Goal: Find specific page/section: Find specific page/section

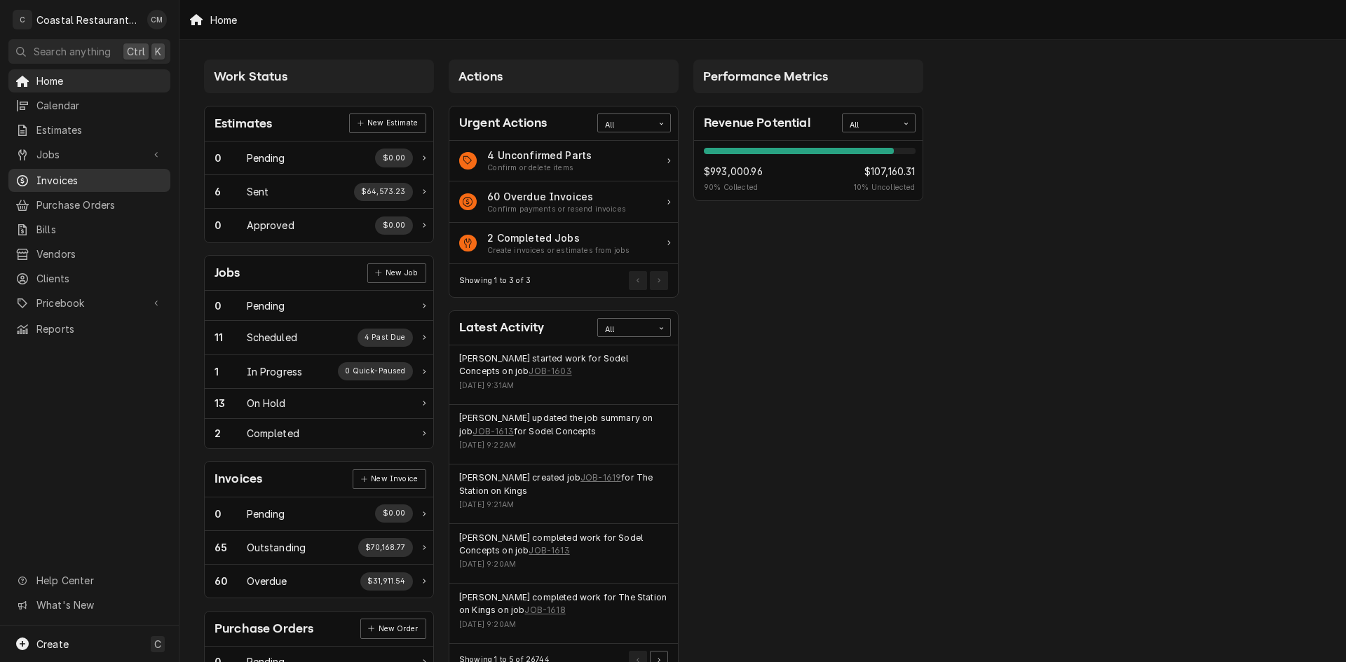
click at [61, 173] on span "Invoices" at bounding box center [99, 180] width 127 height 15
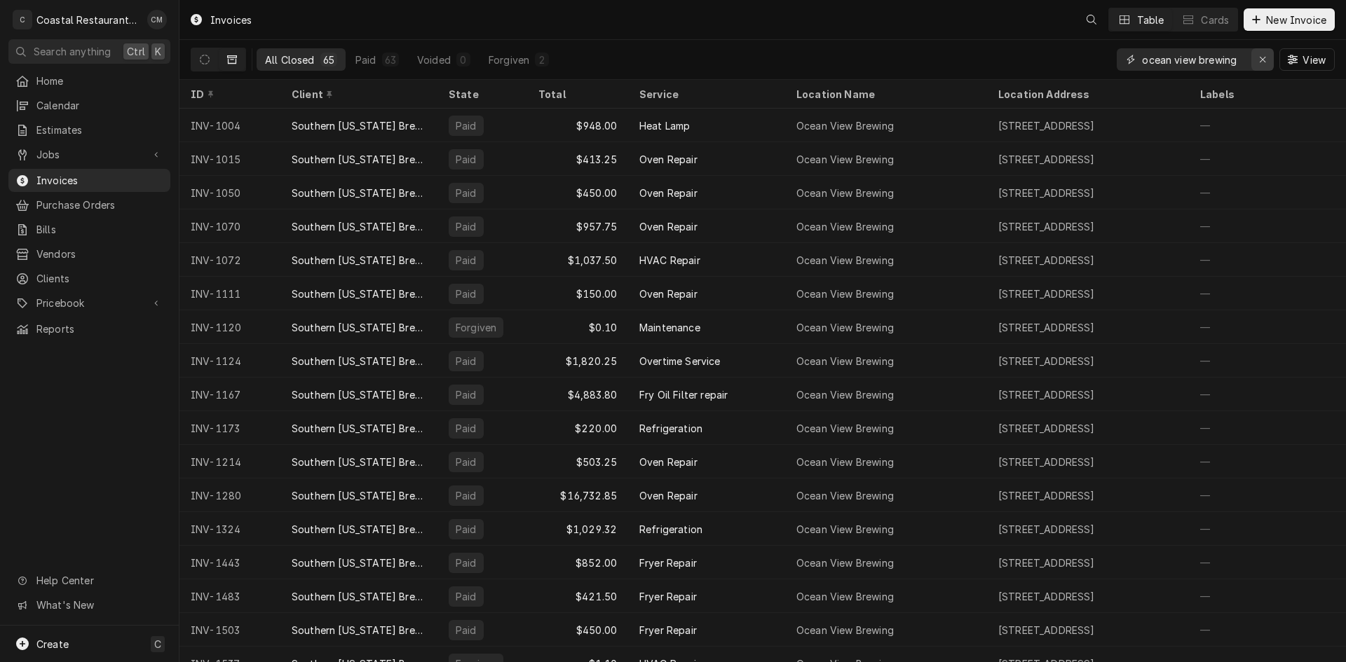
click at [1264, 65] on div "Erase input" at bounding box center [1262, 60] width 14 height 14
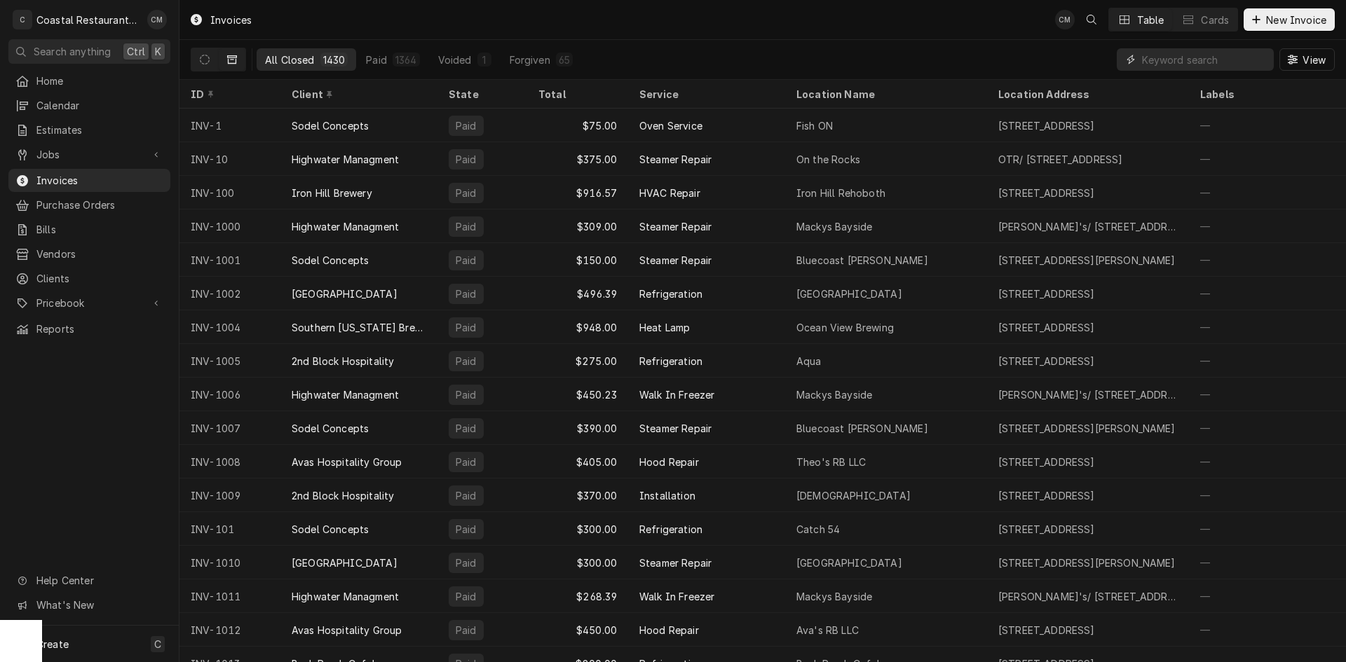
click at [1176, 53] on input "Dynamic Content Wrapper" at bounding box center [1204, 59] width 125 height 22
click at [1173, 57] on input "Dynamic Content Wrapper" at bounding box center [1204, 59] width 125 height 22
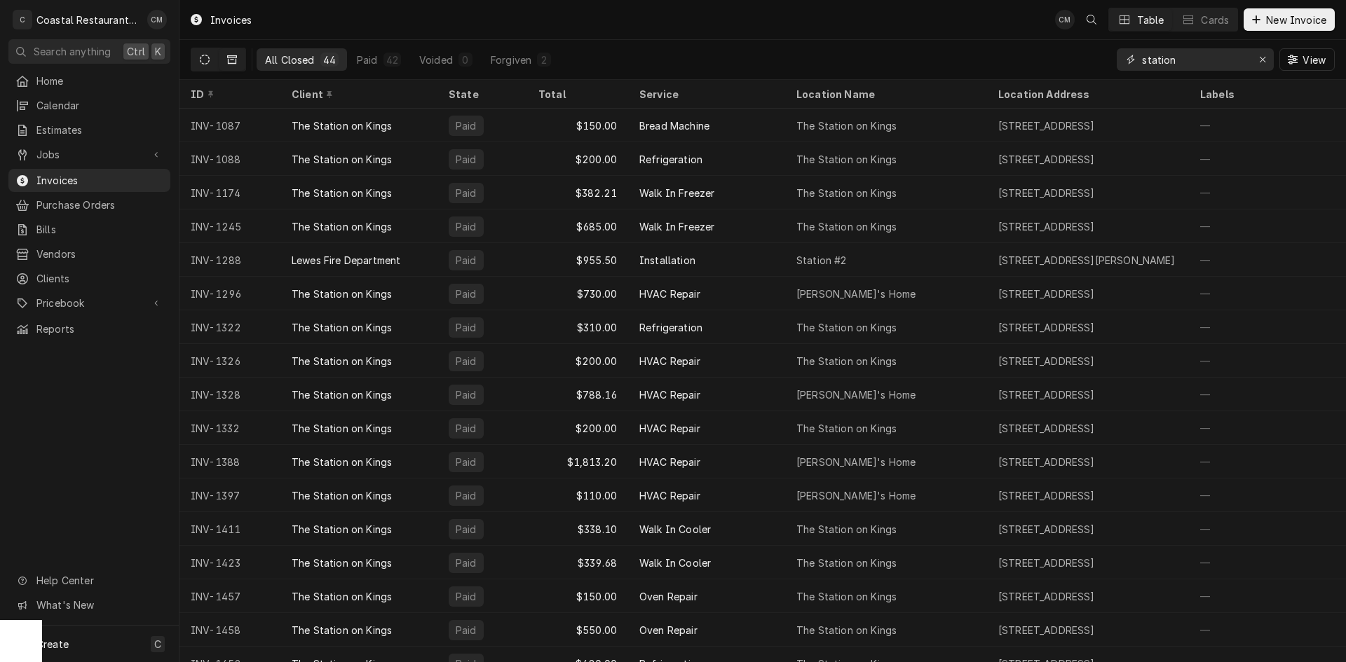
type input "station"
click at [212, 57] on button "Dynamic Content Wrapper" at bounding box center [204, 59] width 27 height 22
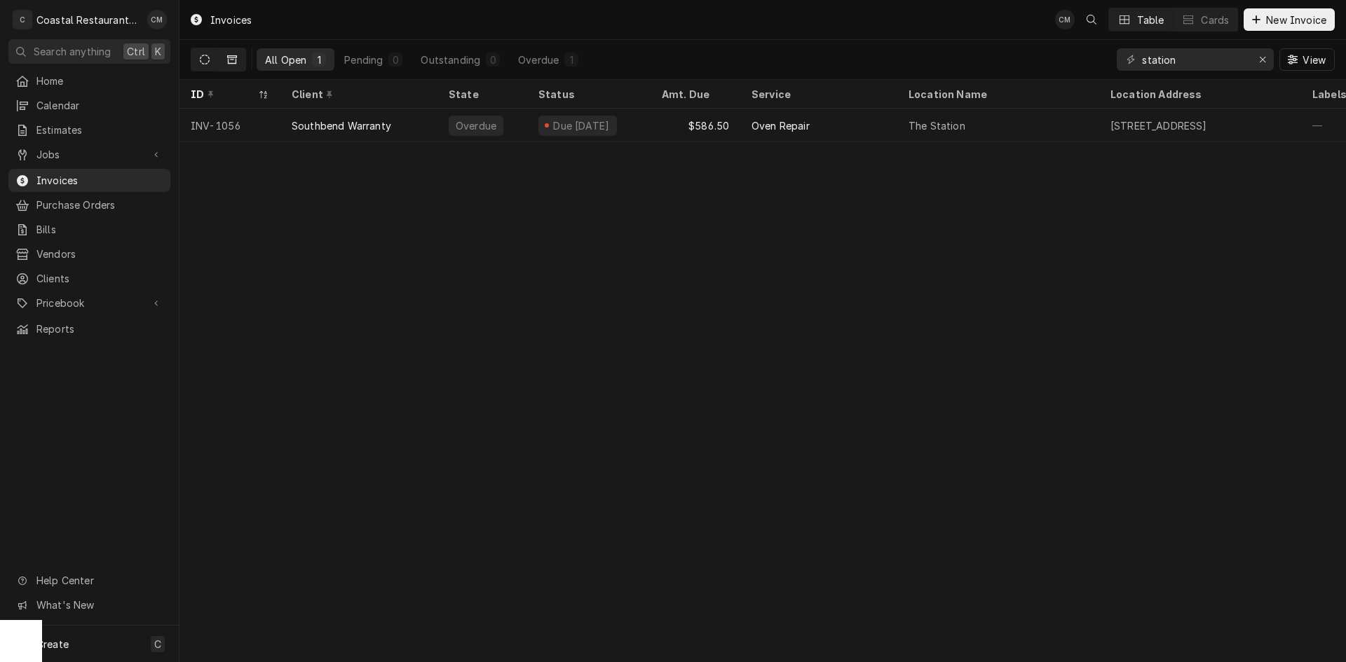
click at [240, 66] on button "Dynamic Content Wrapper" at bounding box center [232, 59] width 27 height 22
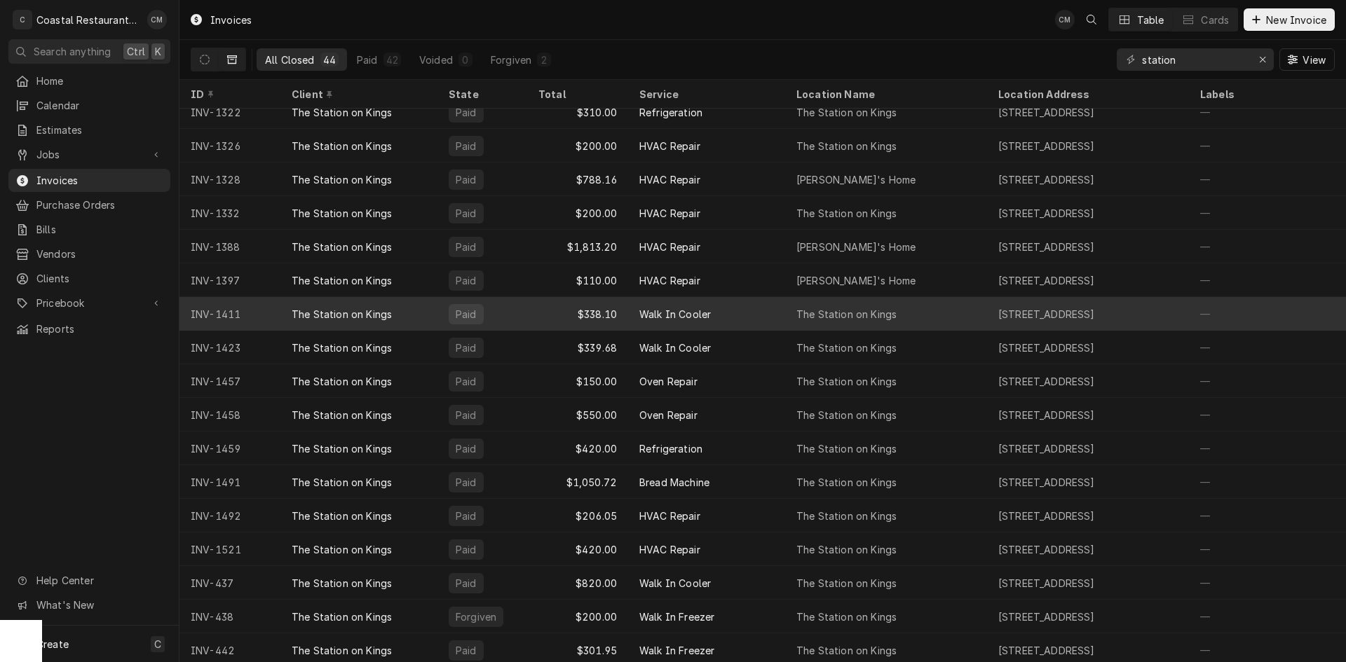
scroll to position [329, 0]
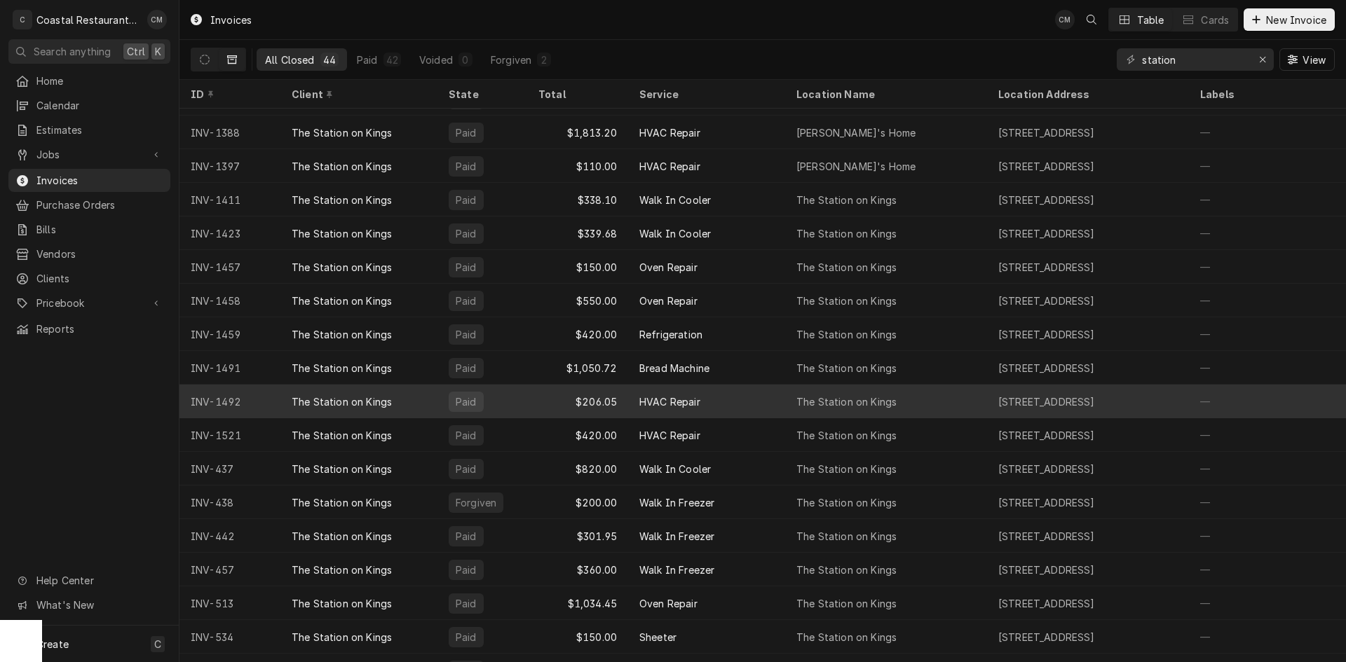
click at [540, 398] on div "$206.05" at bounding box center [577, 402] width 101 height 34
